Goal: Transaction & Acquisition: Purchase product/service

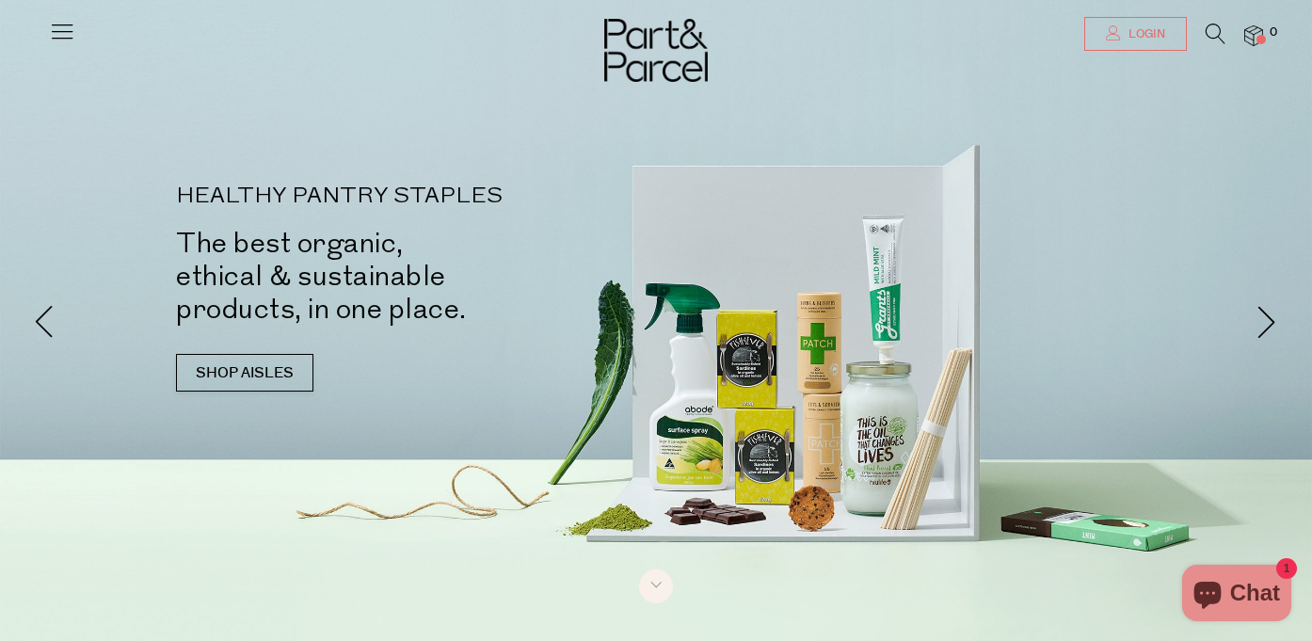
type input "melisa.lay@gmail.com"
click at [954, 33] on span "Login" at bounding box center [1143, 34] width 41 height 16
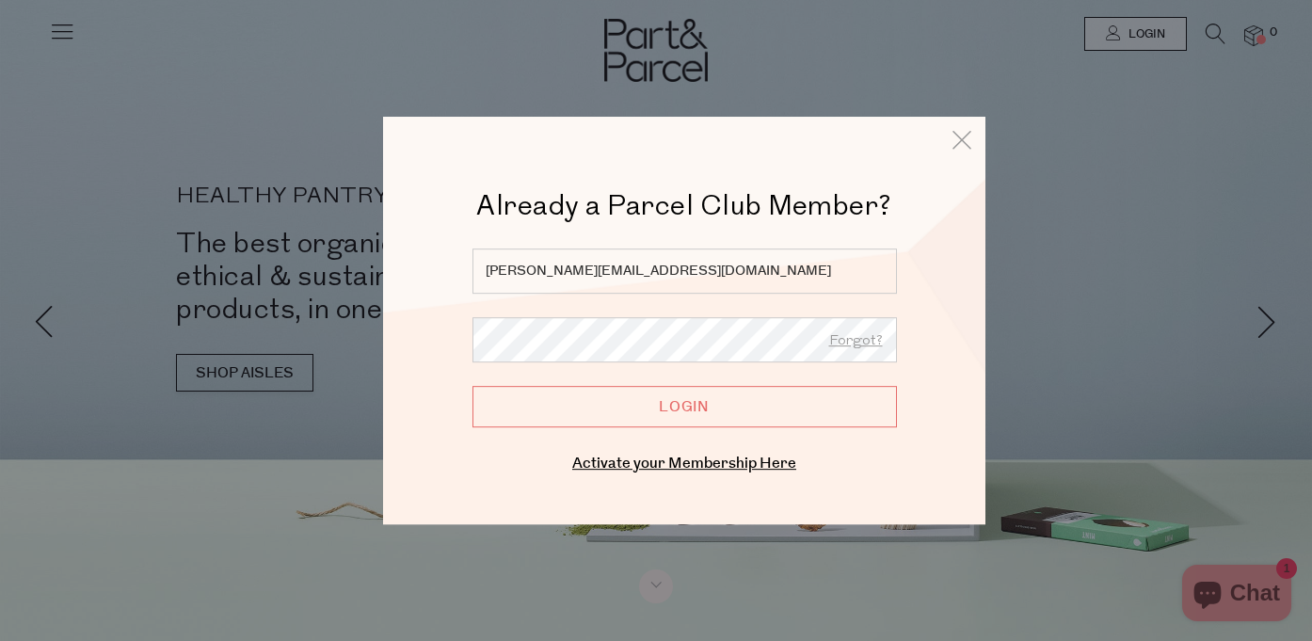
click at [652, 412] on input "Login" at bounding box center [684, 406] width 424 height 41
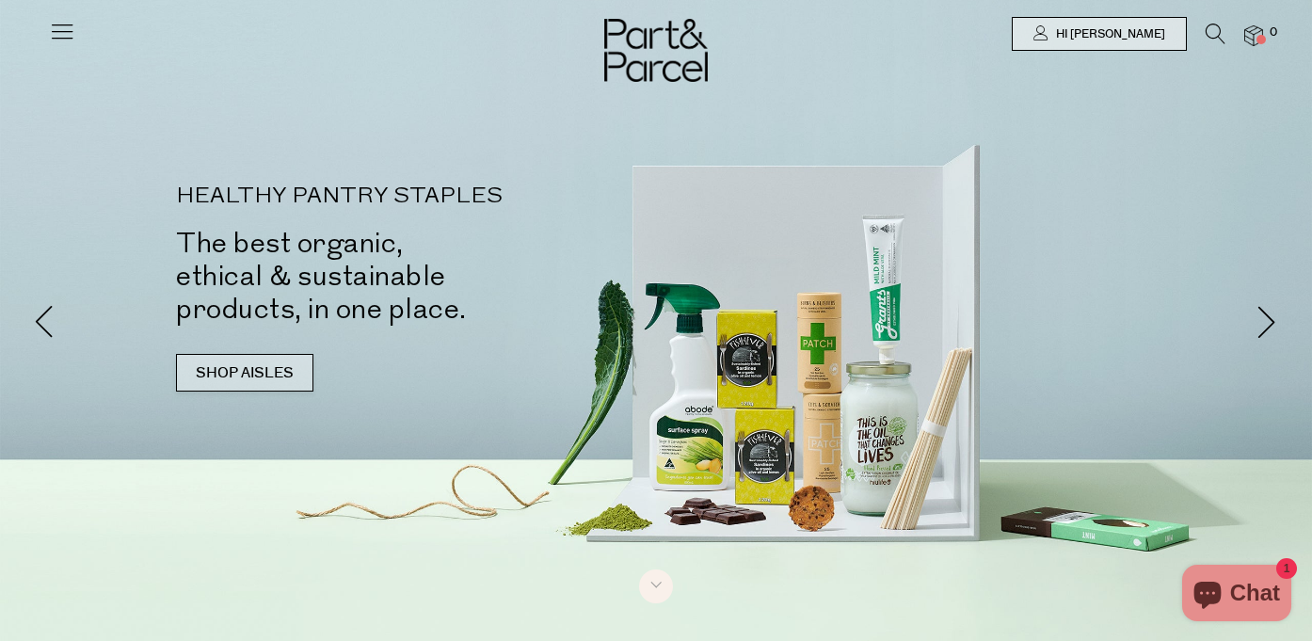
click at [289, 374] on link "SHOP AISLES" at bounding box center [244, 373] width 137 height 38
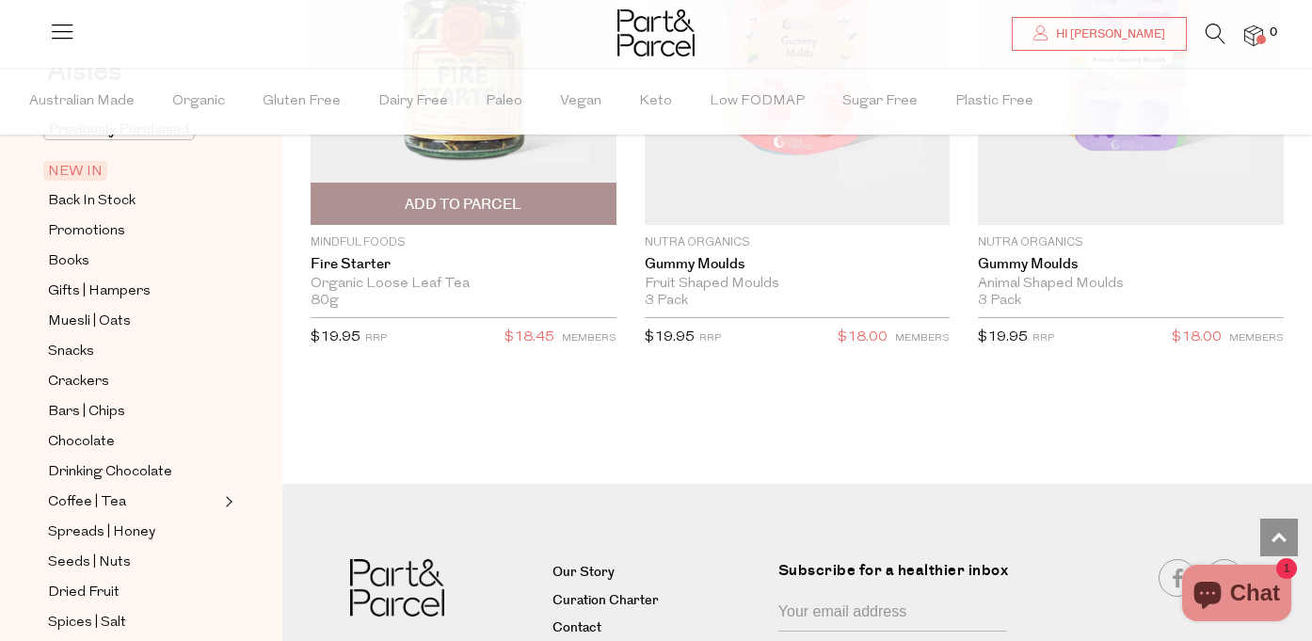
scroll to position [5348, 0]
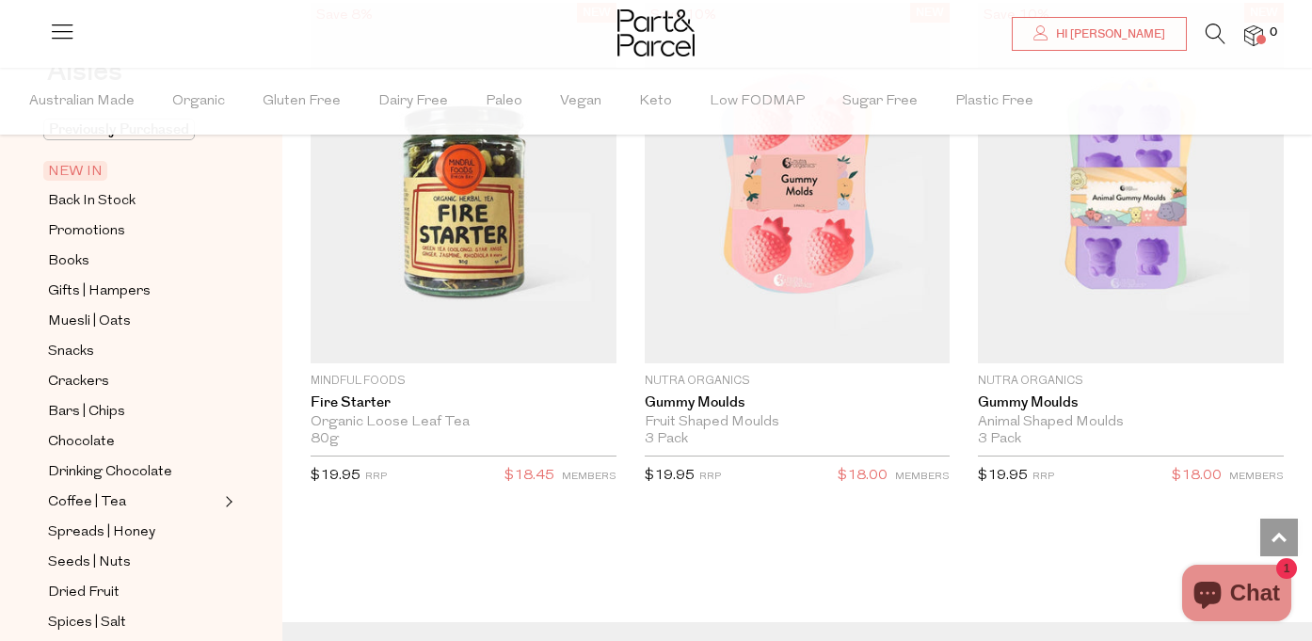
click at [88, 171] on span "NEW IN" at bounding box center [75, 171] width 64 height 20
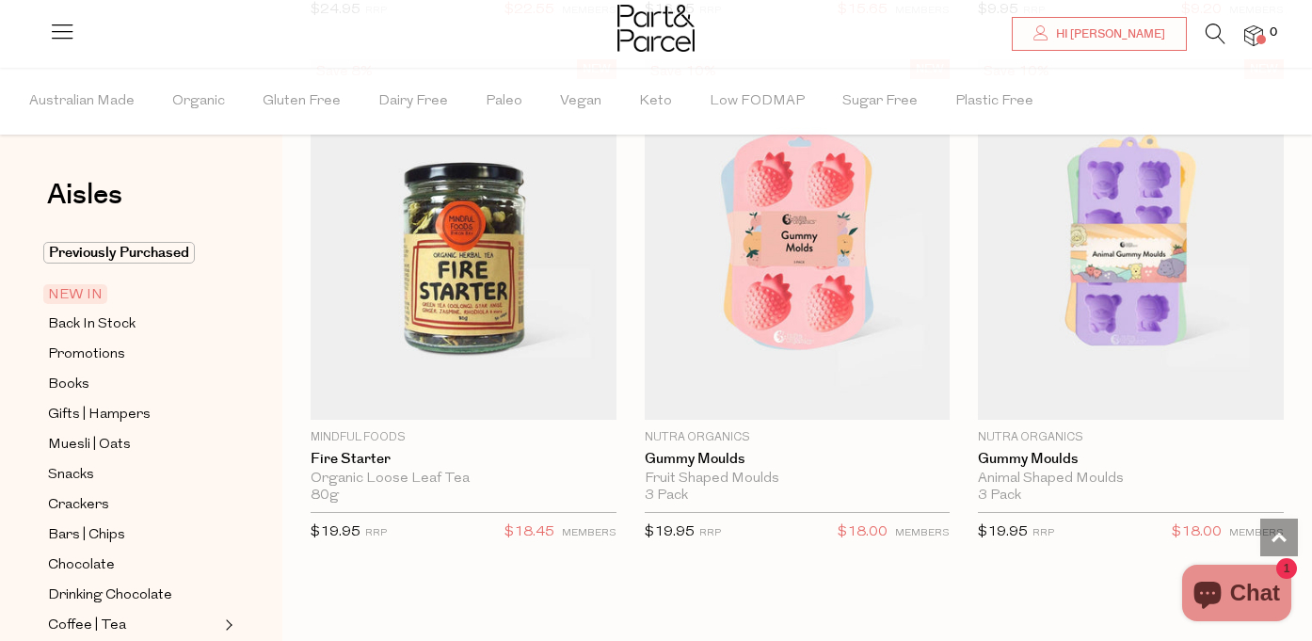
scroll to position [4781, 0]
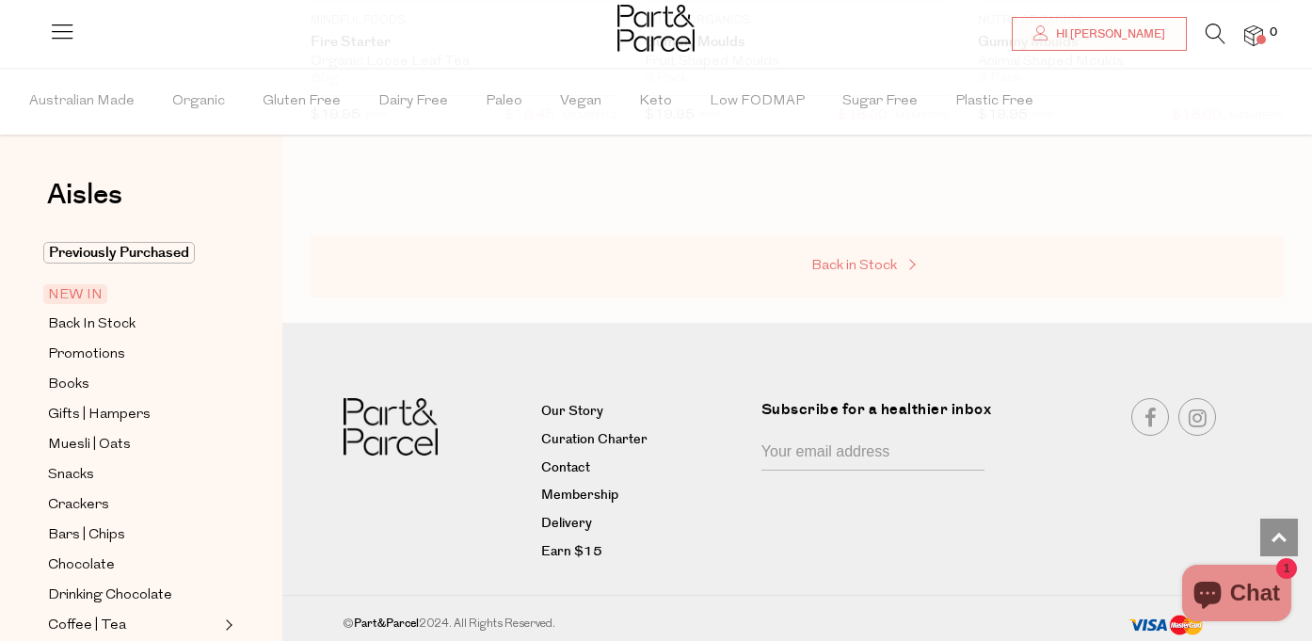
click at [820, 273] on link "Back in Stock" at bounding box center [905, 266] width 188 height 24
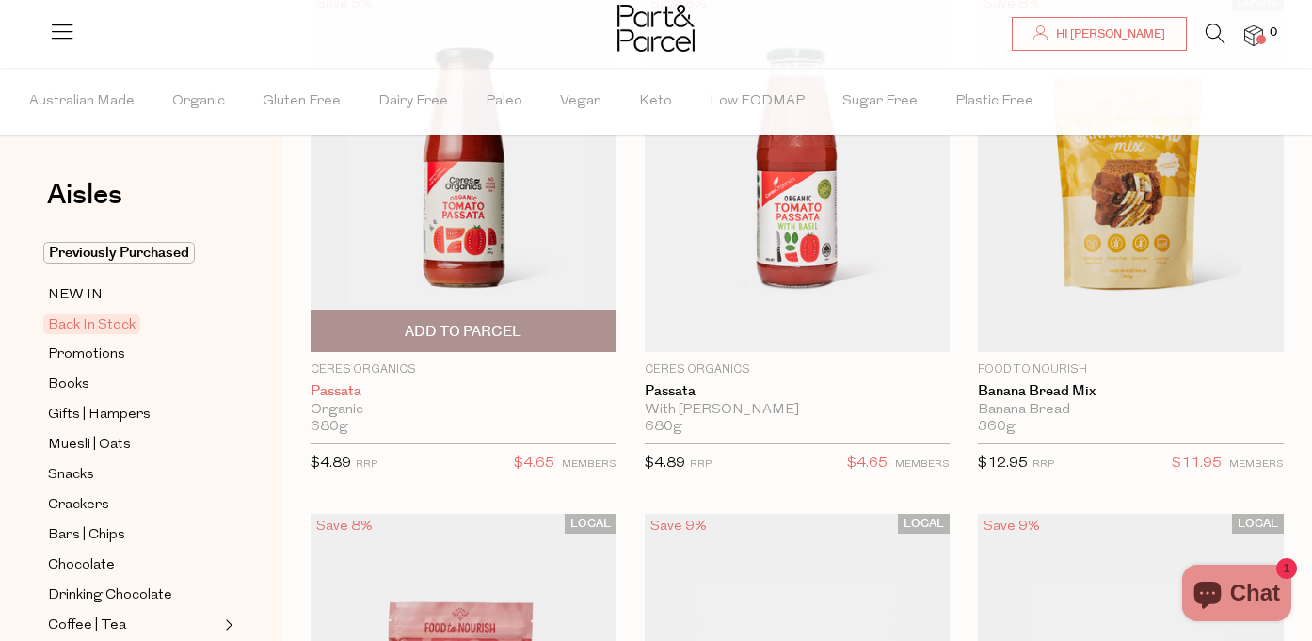
scroll to position [248, 0]
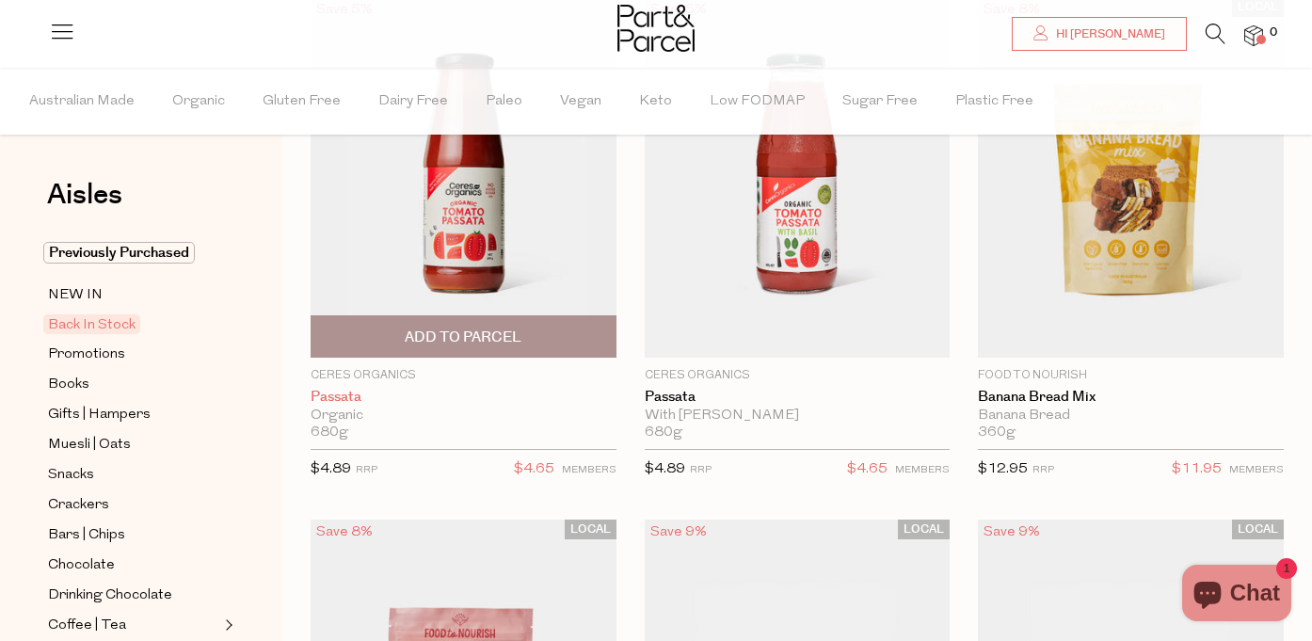
click at [353, 399] on link "Passata" at bounding box center [464, 397] width 306 height 17
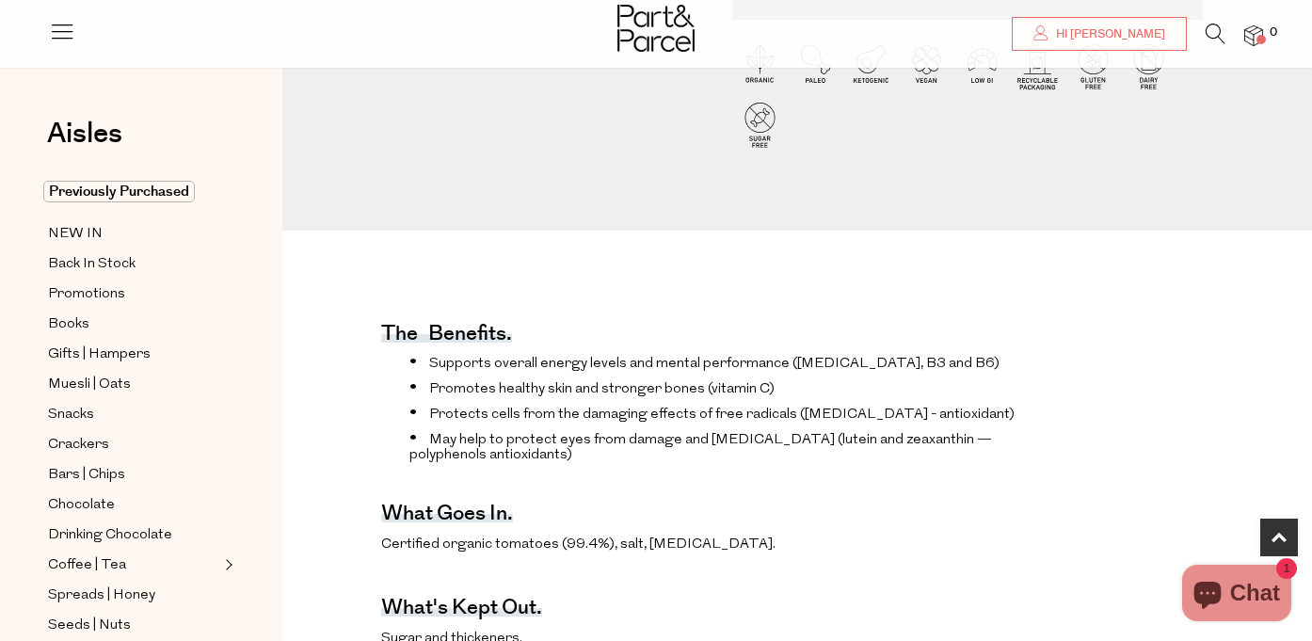
scroll to position [569, 0]
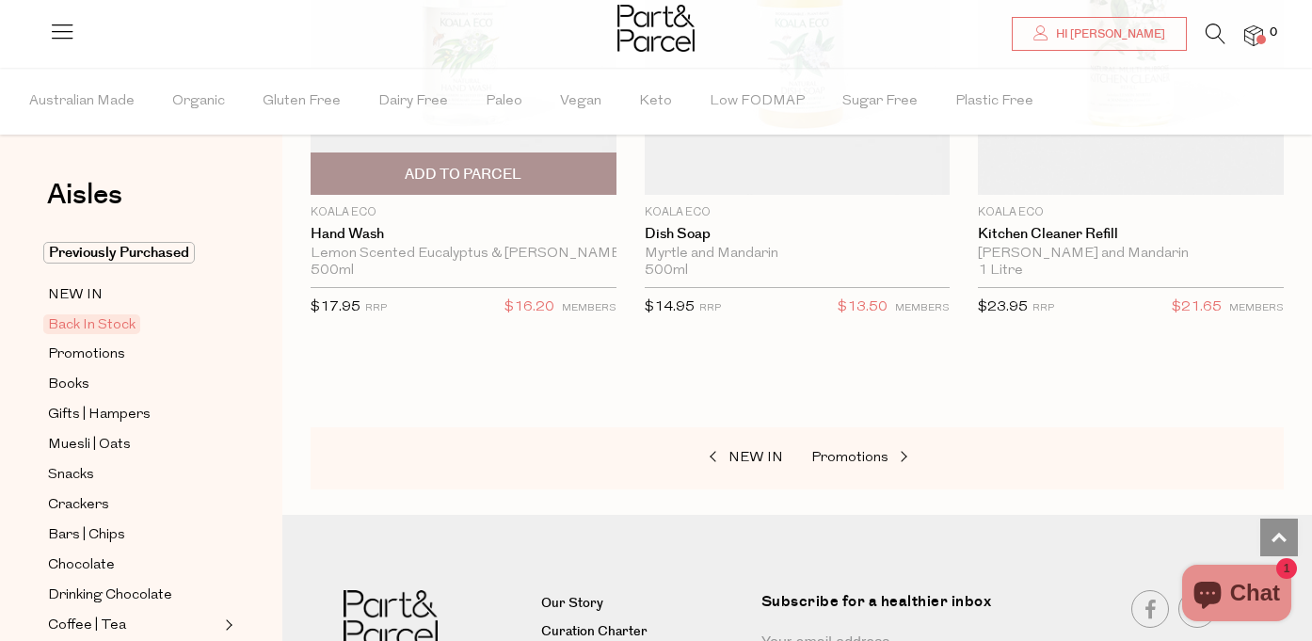
scroll to position [1457, 0]
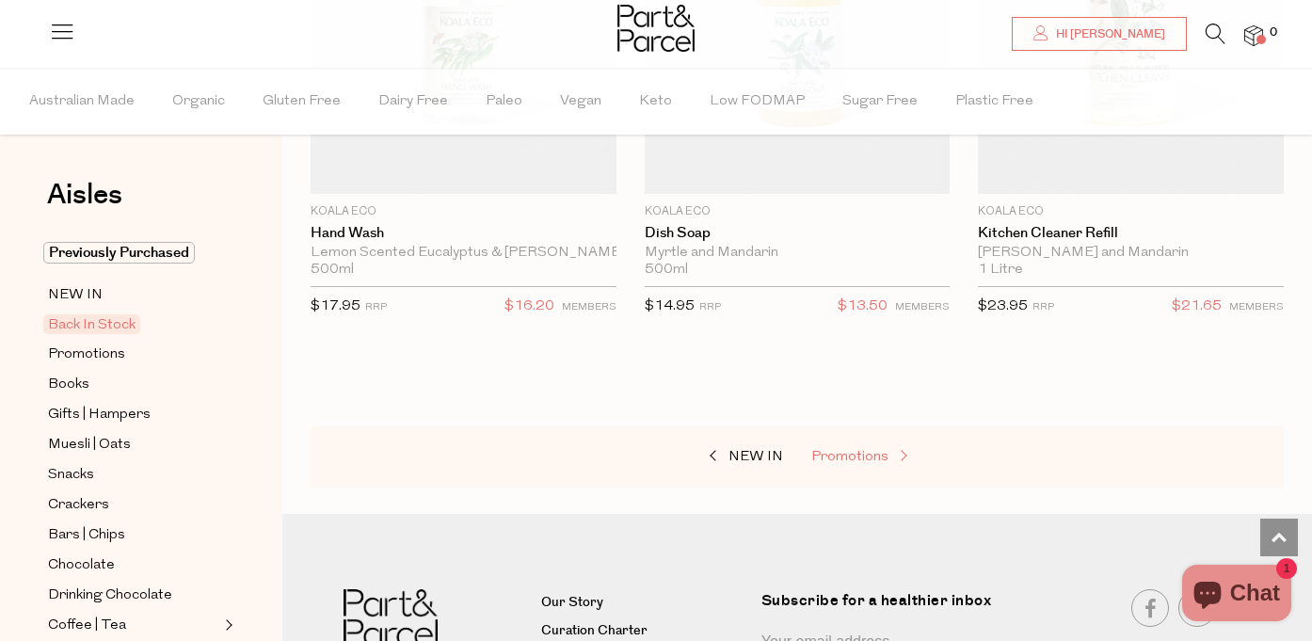
click at [888, 447] on link "Promotions" at bounding box center [905, 457] width 188 height 24
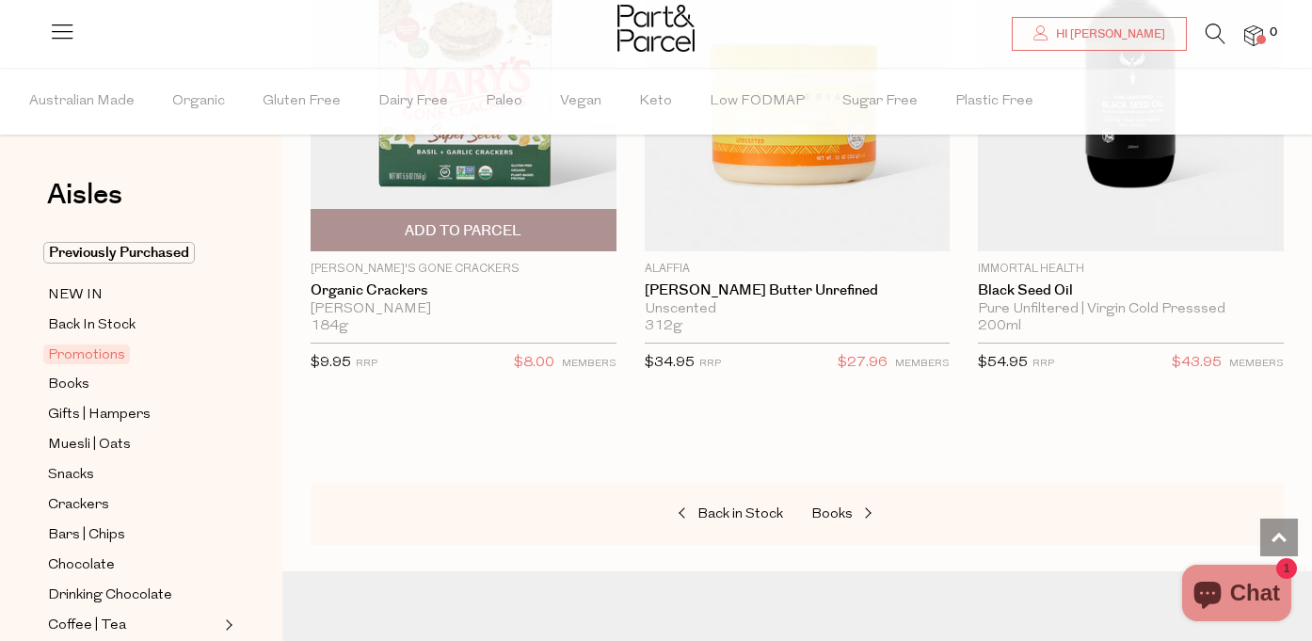
scroll to position [1650, 0]
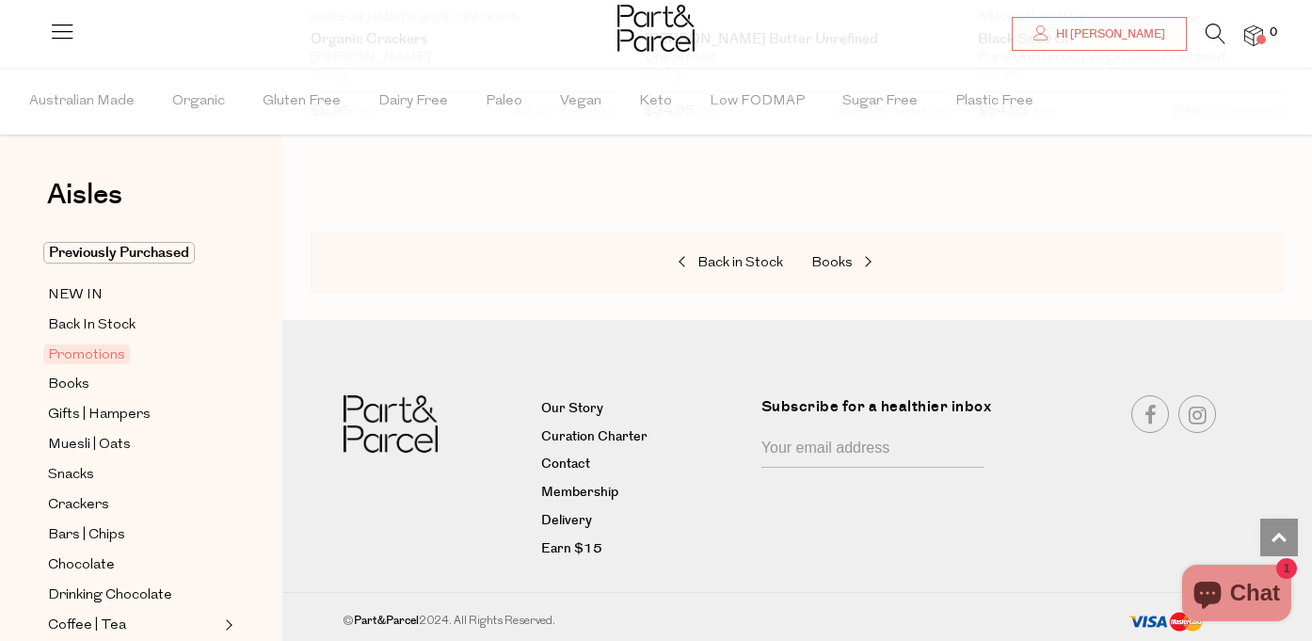
click at [804, 255] on div "Back in Stock Books" at bounding box center [797, 263] width 973 height 62
click at [832, 259] on span "Books" at bounding box center [831, 263] width 41 height 14
click at [852, 266] on span "Gifts | Hampers" at bounding box center [862, 264] width 103 height 14
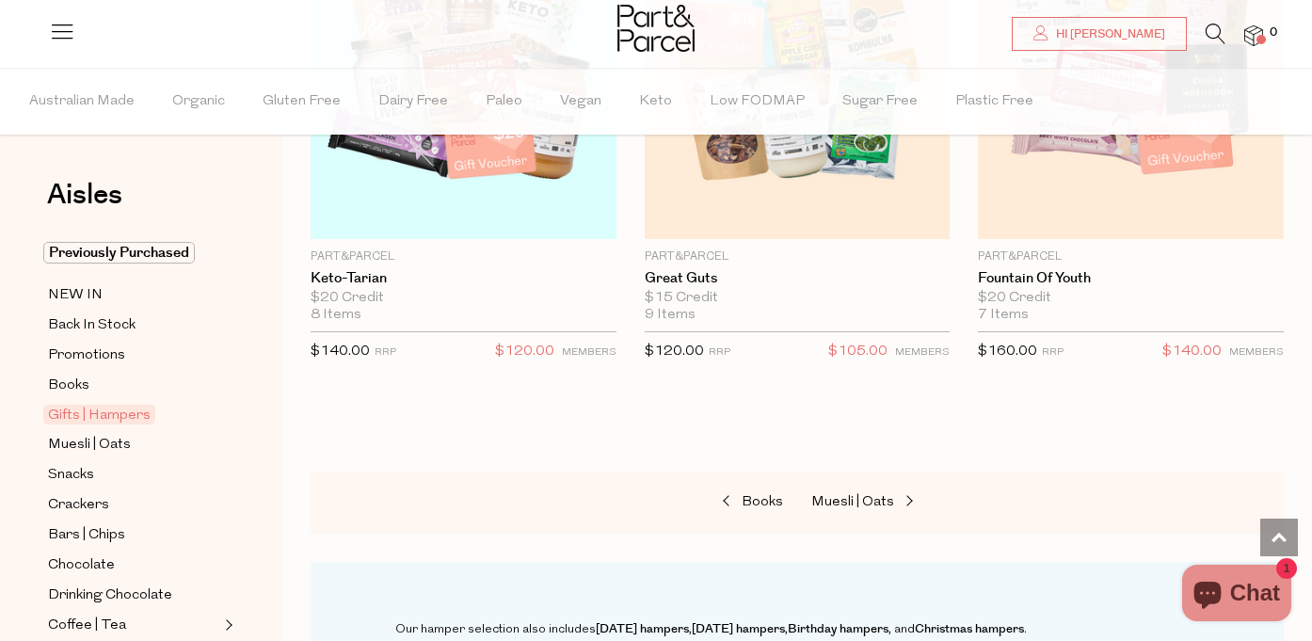
scroll to position [1414, 0]
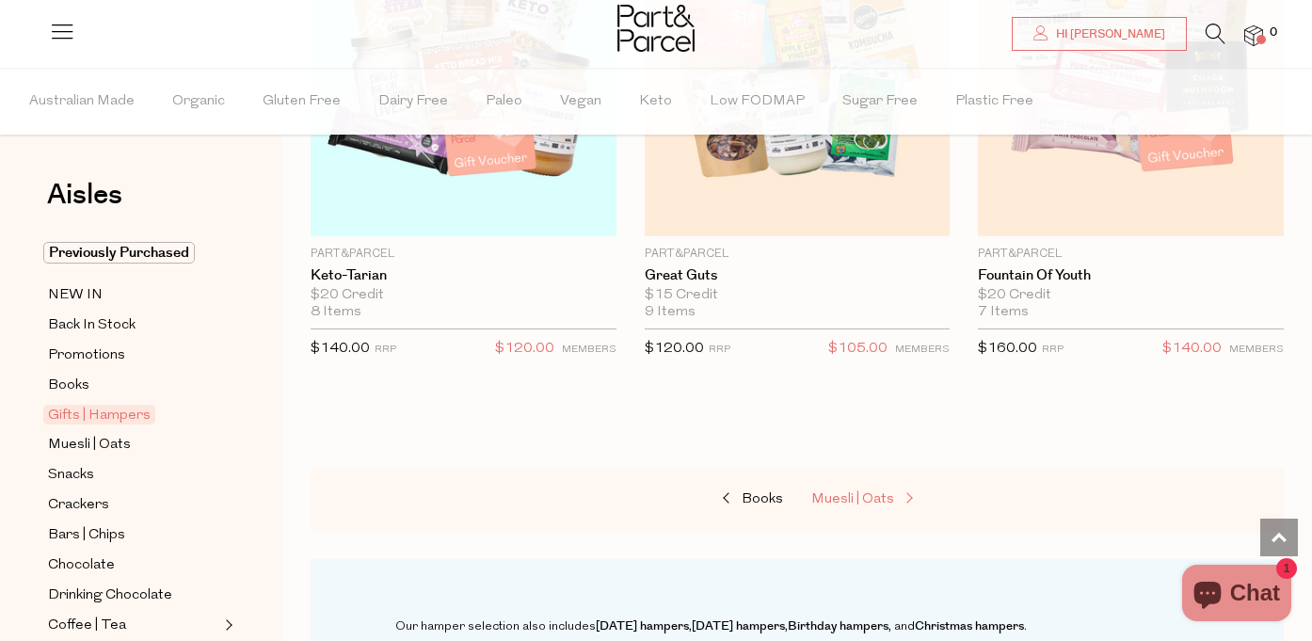
click at [845, 504] on span "Muesli | Oats" at bounding box center [852, 499] width 83 height 14
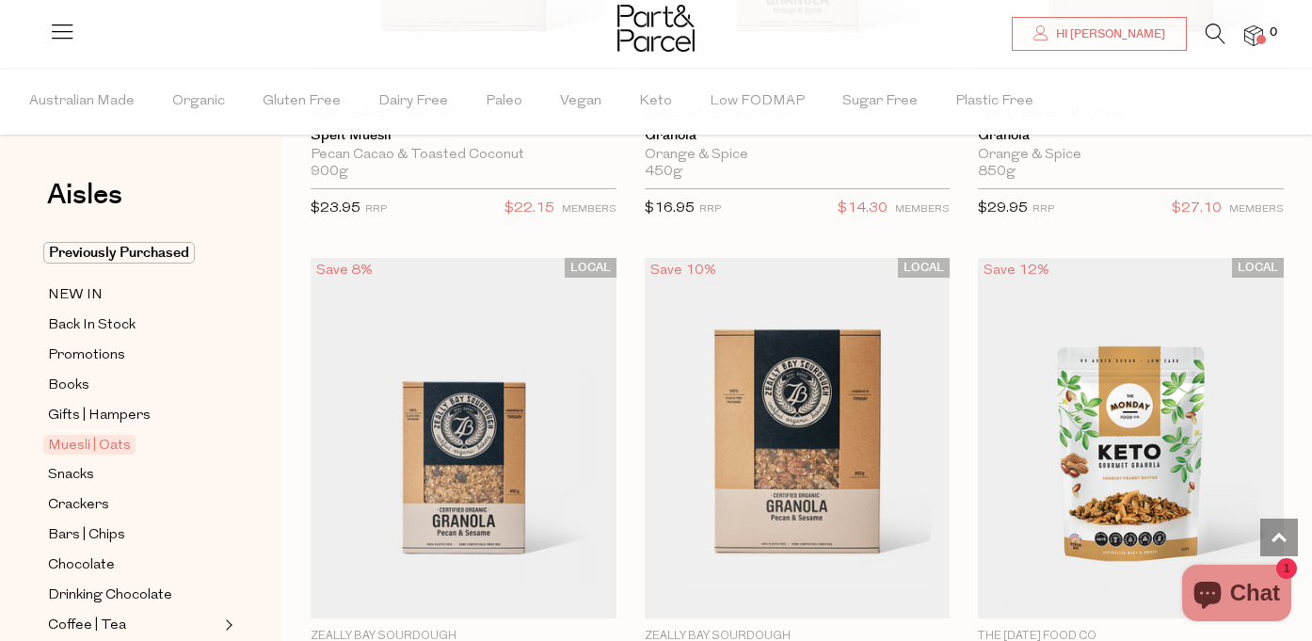
scroll to position [5214, 0]
